Goal: Information Seeking & Learning: Learn about a topic

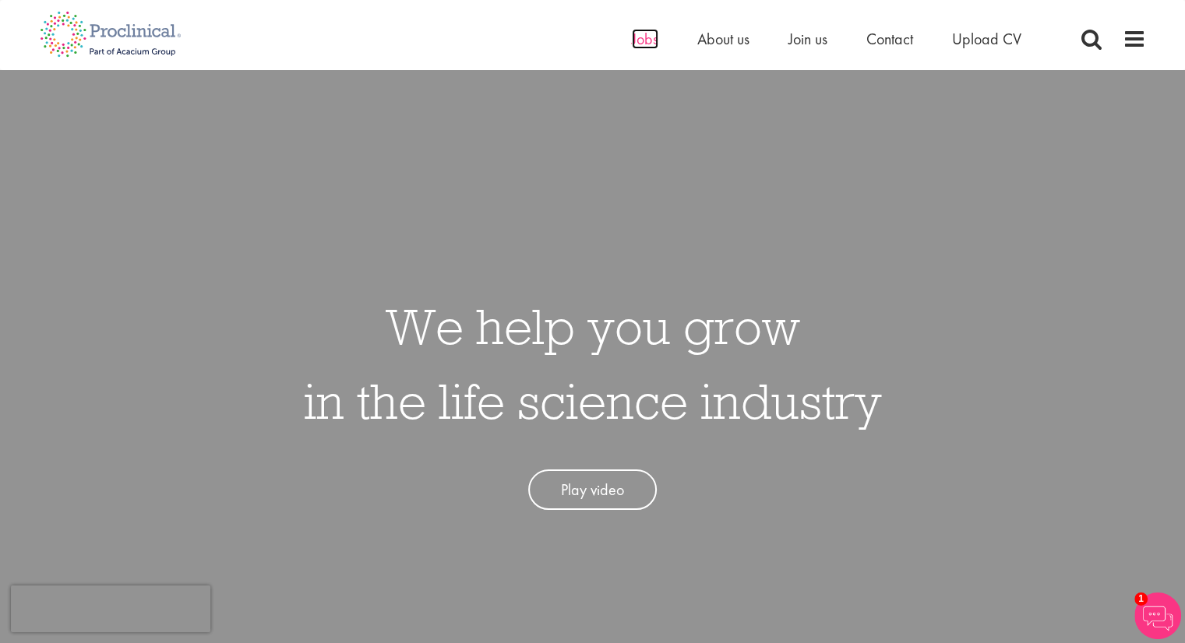
click at [651, 39] on span "Jobs" at bounding box center [645, 39] width 26 height 20
